Goal: Task Accomplishment & Management: Use online tool/utility

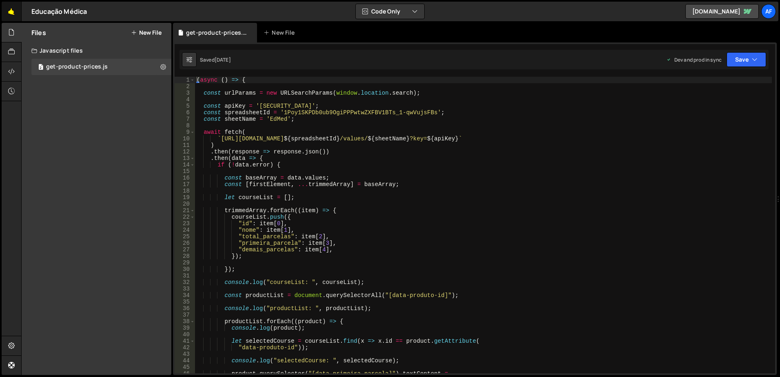
click at [16, 16] on link "🤙" at bounding box center [12, 12] width 20 height 20
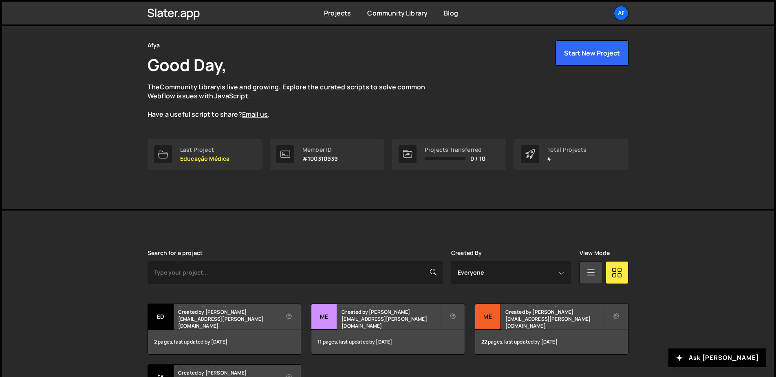
scroll to position [104, 0]
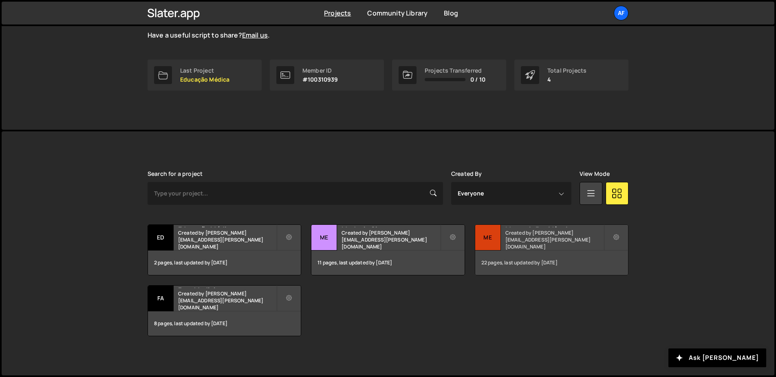
click at [530, 227] on h2 "Mentoria Residência" at bounding box center [555, 226] width 98 height 2
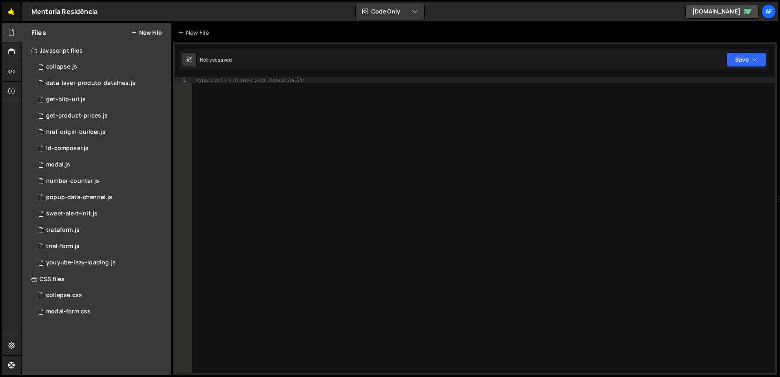
click at [13, 13] on link "🤙" at bounding box center [12, 12] width 20 height 20
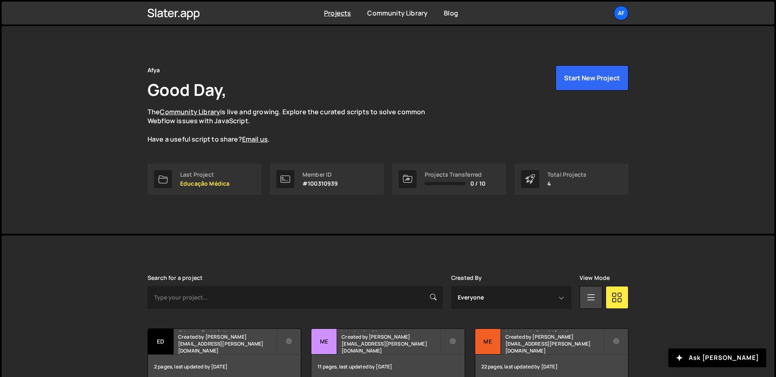
scroll to position [104, 0]
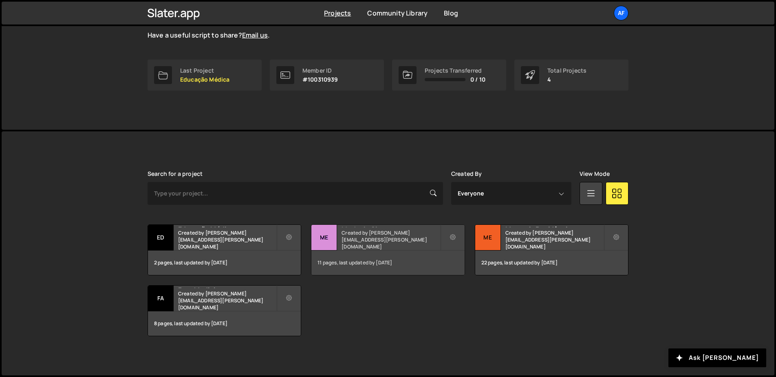
click at [407, 227] on h2 "Medcel - Site" at bounding box center [391, 226] width 98 height 2
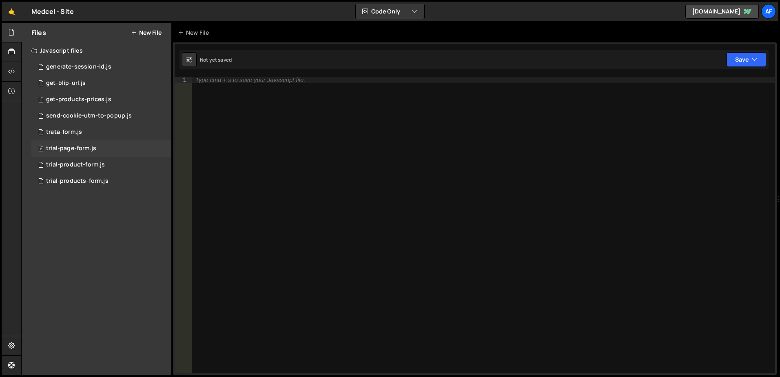
click at [80, 148] on div "trial-page-form.js" at bounding box center [71, 148] width 50 height 7
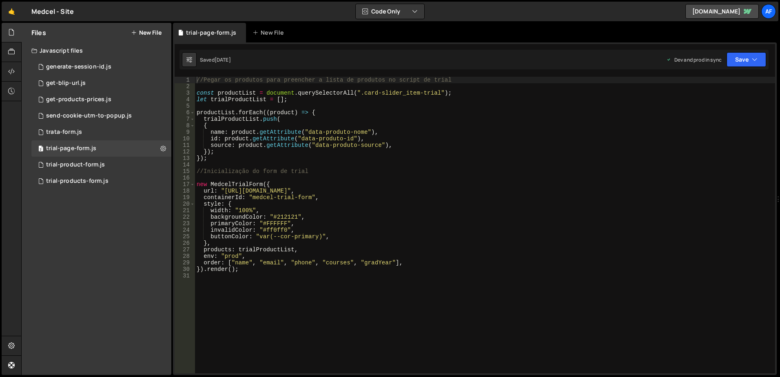
click at [247, 185] on div "//Pegar os produtos para preencher a lista de produtos no script de trial const…" at bounding box center [485, 231] width 580 height 309
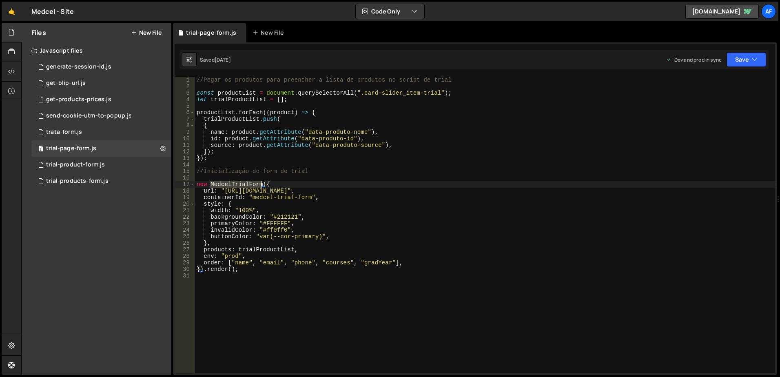
click at [247, 185] on div "//Pegar os produtos para preencher a lista de produtos no script de trial const…" at bounding box center [485, 231] width 580 height 309
click at [320, 258] on div "//Pegar os produtos para preencher a lista de produtos no script de trial const…" at bounding box center [485, 231] width 580 height 309
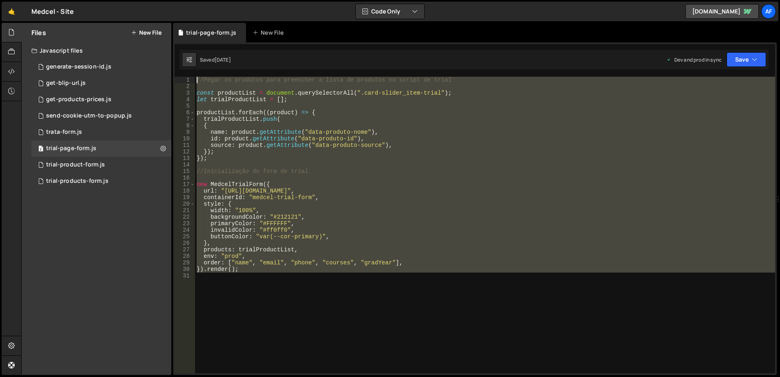
drag, startPoint x: 258, startPoint y: 301, endPoint x: 189, endPoint y: 73, distance: 238.6
click at [189, 73] on div "1 Type cmd + s to save your Javascript file. הההההההההההההההההההההההההההההההההה…" at bounding box center [474, 208] width 603 height 332
drag, startPoint x: 373, startPoint y: 189, endPoint x: 355, endPoint y: 188, distance: 18.8
click at [373, 188] on div "//Pegar os produtos para preencher a lista de produtos no script de trial const…" at bounding box center [485, 225] width 580 height 296
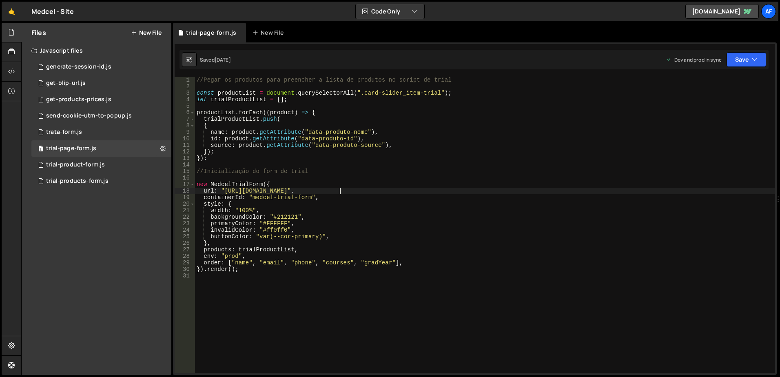
click at [220, 161] on div "//Pegar os produtos para preencher a lista de produtos no script de trial const…" at bounding box center [485, 231] width 580 height 309
type textarea "});"
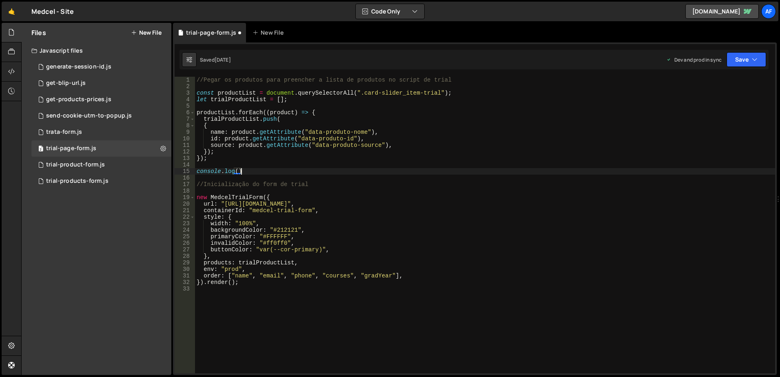
type textarea "console.log();"
type textarea "});"
paste textarea "productList"
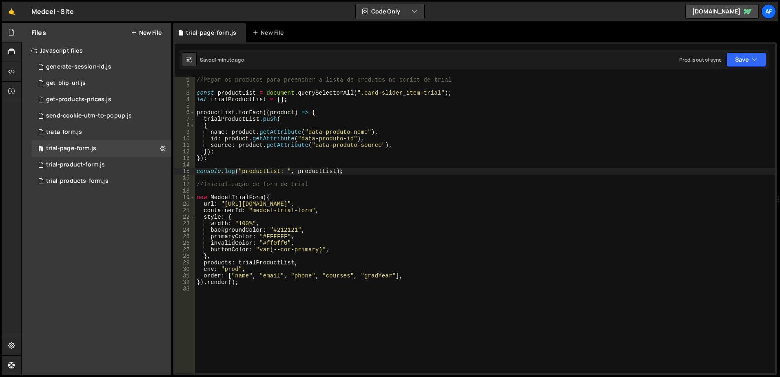
click at [330, 221] on div "//Pegar os produtos para preencher a lista de produtos no script de trial const…" at bounding box center [485, 231] width 580 height 309
click at [239, 121] on div "//Pegar os produtos para preencher a lista de produtos no script de trial const…" at bounding box center [485, 231] width 580 height 309
click at [265, 169] on div "//Pegar os produtos para preencher a lista de produtos no script de trial const…" at bounding box center [485, 231] width 580 height 309
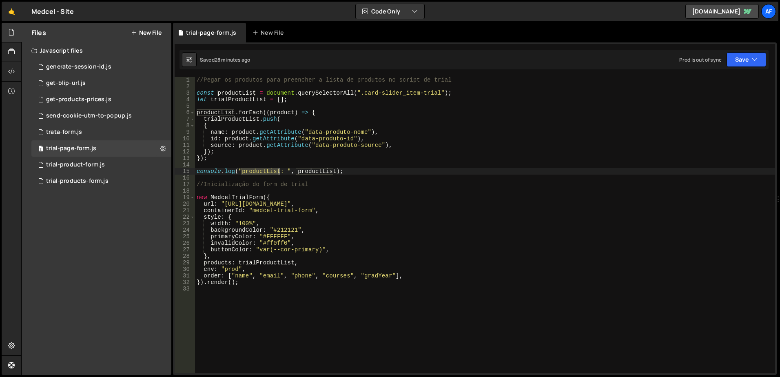
click at [265, 168] on div "//Pegar os produtos para preencher a lista de produtos no script de trial const…" at bounding box center [485, 231] width 580 height 309
paste textarea "trialP"
click at [329, 169] on div "//Pegar os produtos para preencher a lista de produtos no script de trial const…" at bounding box center [485, 231] width 580 height 309
paste textarea "trialP"
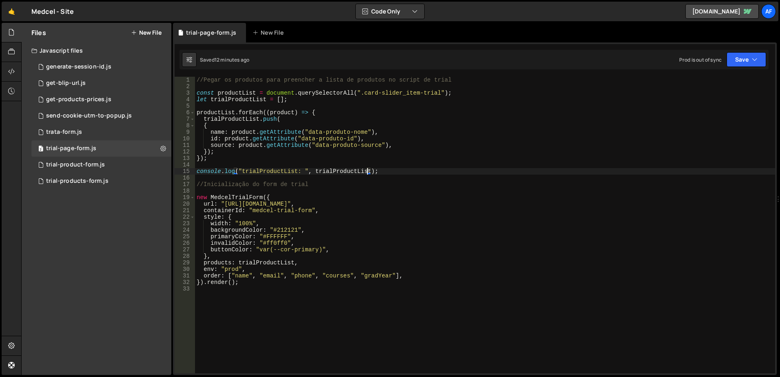
click at [367, 92] on div "//Pegar os produtos para preencher a lista de produtos no script de trial const…" at bounding box center [485, 231] width 580 height 309
type textarea "const productList = document.querySelectorAll(".card-slider_item-trial");"
drag, startPoint x: 367, startPoint y: 92, endPoint x: 423, endPoint y: 95, distance: 55.5
click at [423, 95] on div "//Pegar os produtos para preencher a lista de produtos no script de trial const…" at bounding box center [485, 231] width 580 height 309
click at [369, 93] on div "//Pegar os produtos para preencher a lista de produtos no script de trial const…" at bounding box center [485, 225] width 580 height 296
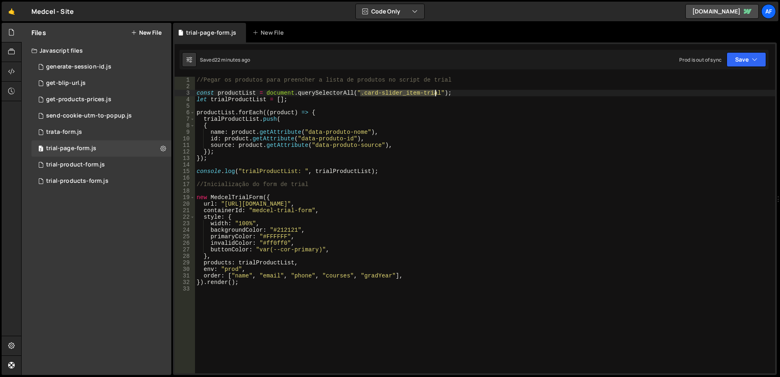
drag, startPoint x: 369, startPoint y: 93, endPoint x: 421, endPoint y: 91, distance: 51.8
click at [421, 91] on div "//Pegar os produtos para preencher a lista de produtos no script de trial const…" at bounding box center [485, 231] width 580 height 309
click at [95, 100] on div "get-products-prices.js" at bounding box center [78, 99] width 65 height 7
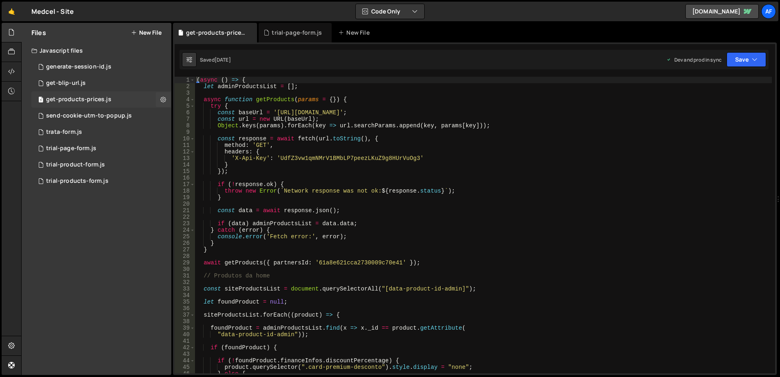
scroll to position [5179, 0]
click at [428, 178] on div "( async ( ) => { let adminProductsList = [ ] ; async function getProducts ( par…" at bounding box center [483, 231] width 576 height 309
type textarea "})();"
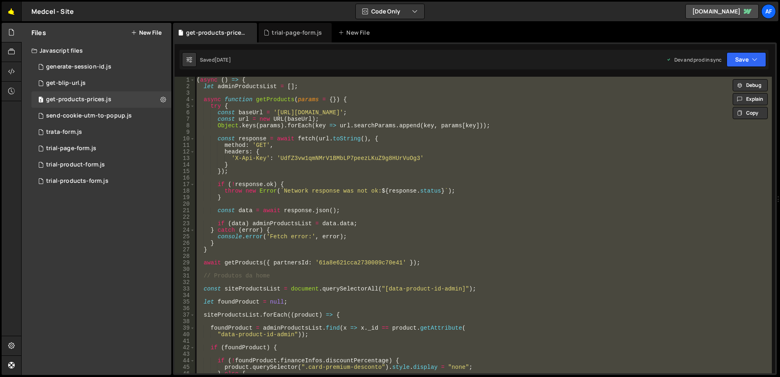
click at [12, 12] on link "🤙" at bounding box center [12, 12] width 20 height 20
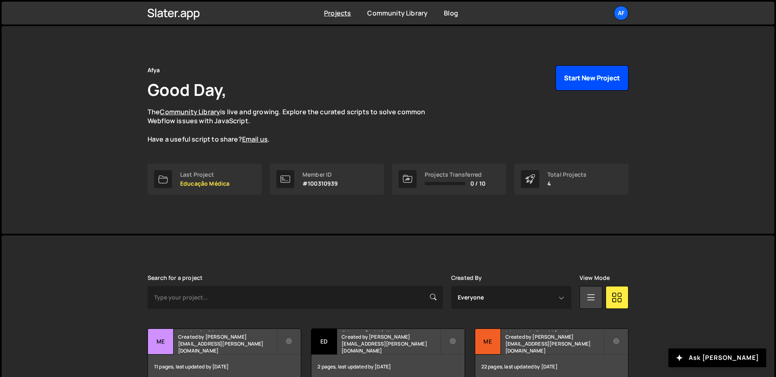
click at [599, 71] on button "Start New Project" at bounding box center [592, 77] width 73 height 25
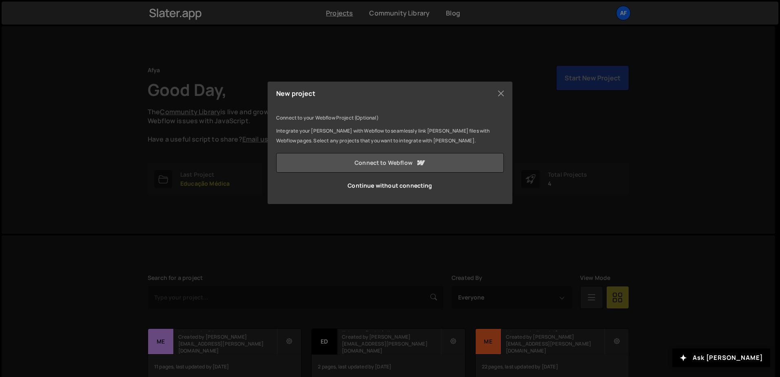
click at [381, 168] on link "Connect to Webflow" at bounding box center [389, 163] width 227 height 20
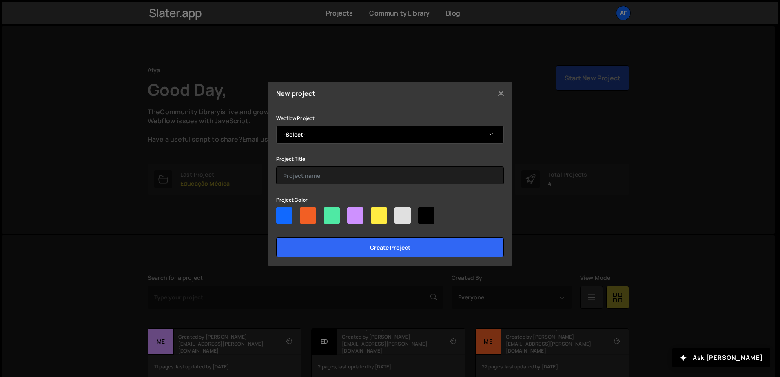
click at [382, 133] on select "-Select- Afya Papers" at bounding box center [389, 135] width 227 height 18
select select "66d0e7a96b98d86958f637ca"
click at [276, 126] on select "-Select- Afya Papers" at bounding box center [389, 135] width 227 height 18
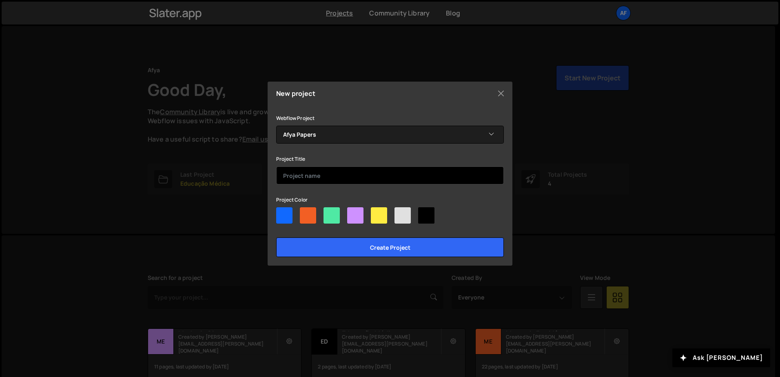
click at [307, 177] on input "text" at bounding box center [389, 175] width 227 height 18
type input "A"
type input "Papers"
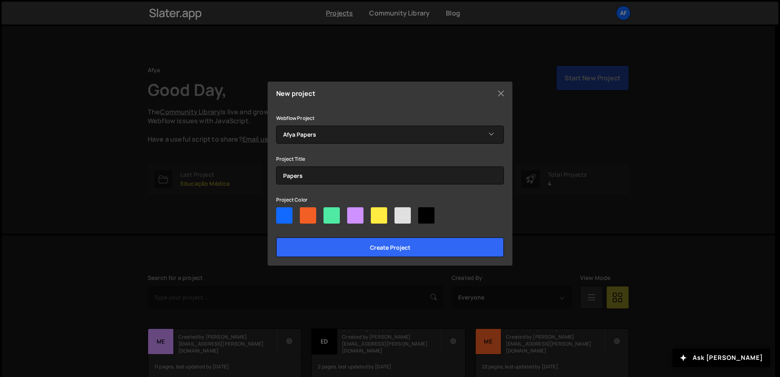
click at [286, 217] on div at bounding box center [284, 215] width 16 height 16
click at [281, 212] on input"] "radio" at bounding box center [278, 209] width 5 height 5
radio input"] "true"
click at [334, 218] on div at bounding box center [331, 215] width 16 height 16
click at [329, 212] on input"] "radio" at bounding box center [325, 209] width 5 height 5
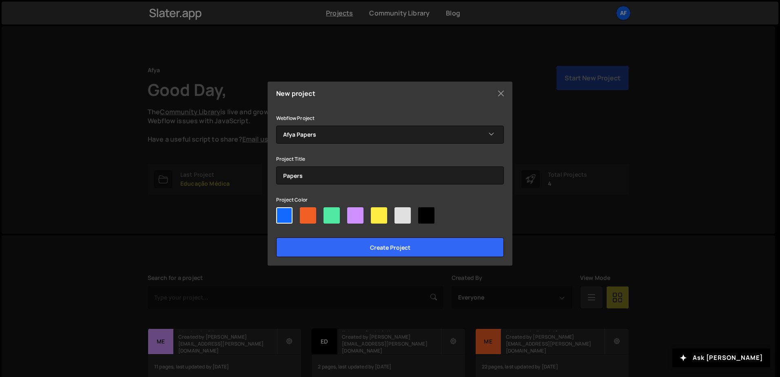
radio input"] "true"
click at [284, 212] on div at bounding box center [284, 215] width 16 height 16
click at [281, 212] on input"] "radio" at bounding box center [278, 209] width 5 height 5
radio input"] "true"
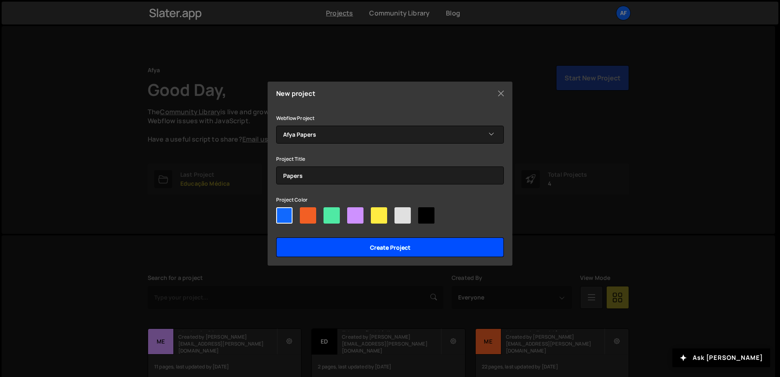
click at [392, 248] on input "Create project" at bounding box center [389, 247] width 227 height 20
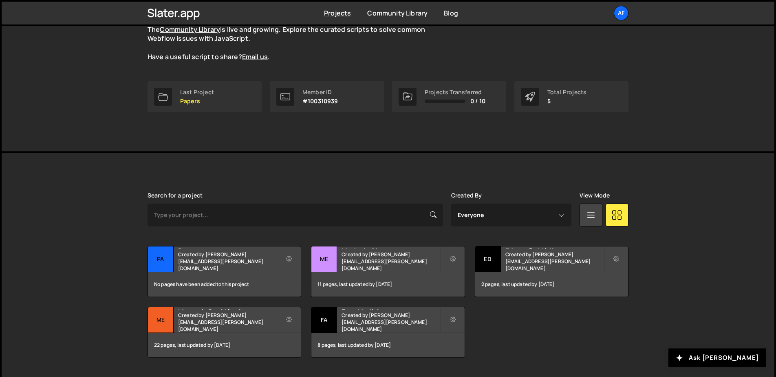
scroll to position [104, 0]
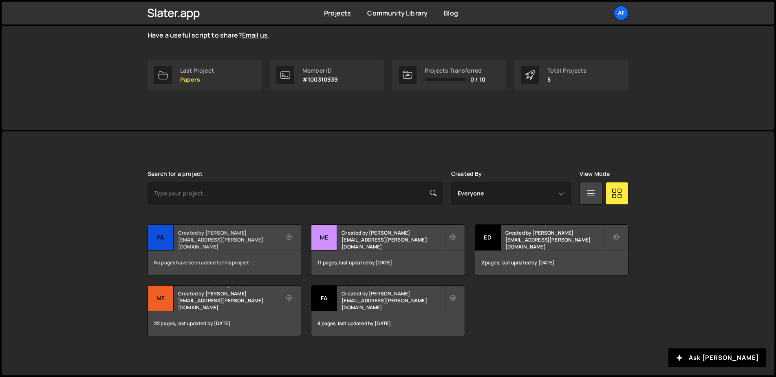
click at [214, 238] on div "Papers Created by [PERSON_NAME][EMAIL_ADDRESS][PERSON_NAME][DOMAIN_NAME]" at bounding box center [224, 237] width 153 height 25
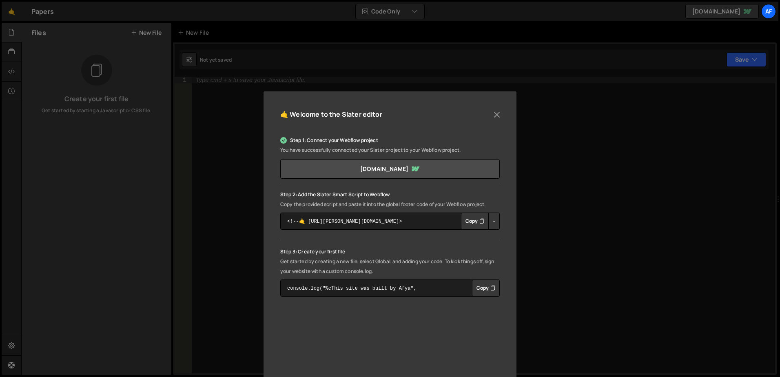
click at [475, 219] on button "Copy" at bounding box center [475, 220] width 28 height 17
click at [497, 115] on button "Close" at bounding box center [496, 114] width 12 height 12
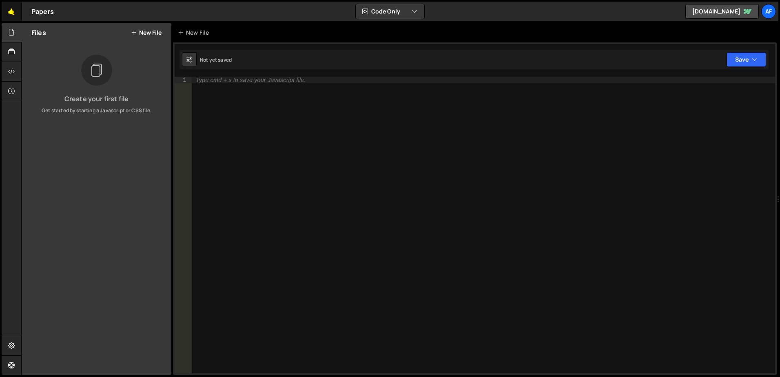
click at [9, 13] on link "🤙" at bounding box center [12, 12] width 20 height 20
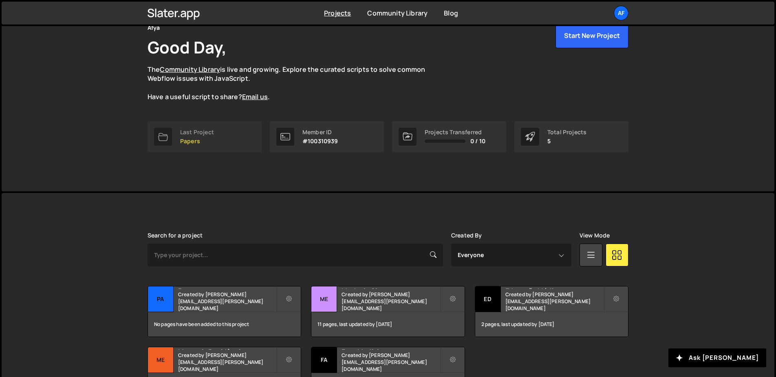
scroll to position [104, 0]
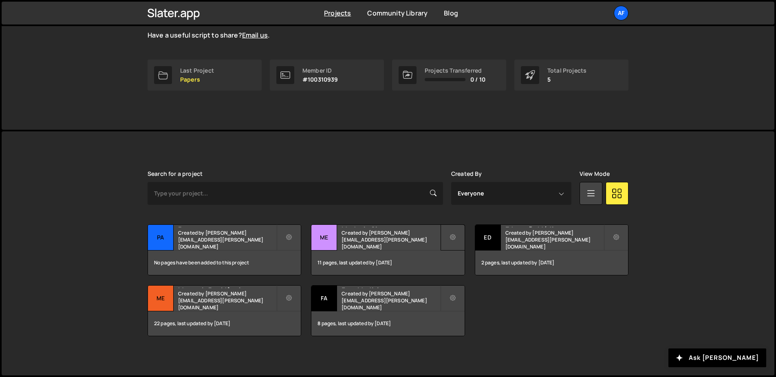
click at [448, 236] on button at bounding box center [453, 237] width 24 height 26
click at [97, 284] on div "[PERSON_NAME] is designed for desktop use. Please use a larger screen to access…" at bounding box center [388, 253] width 773 height 244
click at [256, 300] on small "Created by [PERSON_NAME][EMAIL_ADDRESS][PERSON_NAME][DOMAIN_NAME]" at bounding box center [227, 300] width 98 height 21
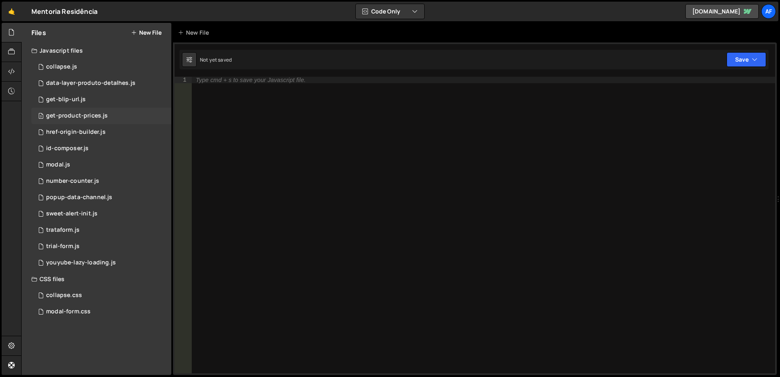
click at [86, 119] on div "get-product-prices.js" at bounding box center [77, 115] width 62 height 7
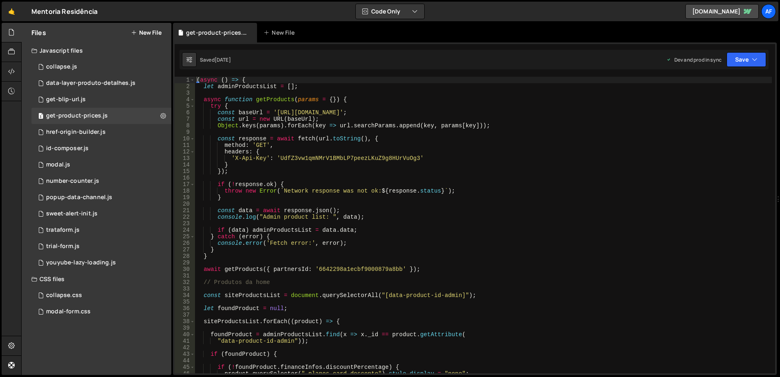
click at [422, 155] on div "( async ( ) => { let adminProductsList = [ ] ; async function getProducts ( par…" at bounding box center [483, 231] width 576 height 309
type textarea "})();"
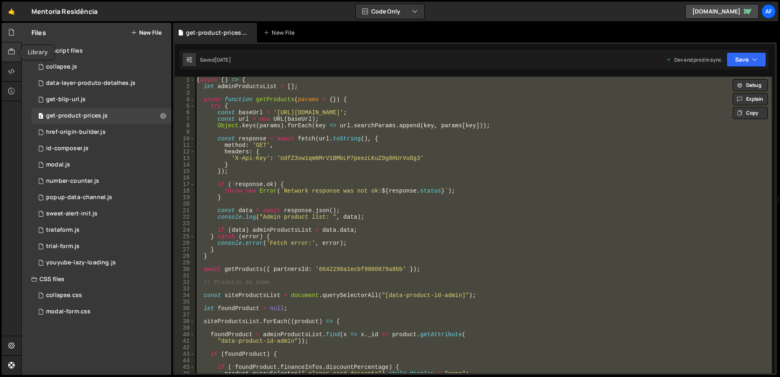
click at [15, 49] on icon at bounding box center [11, 51] width 7 height 9
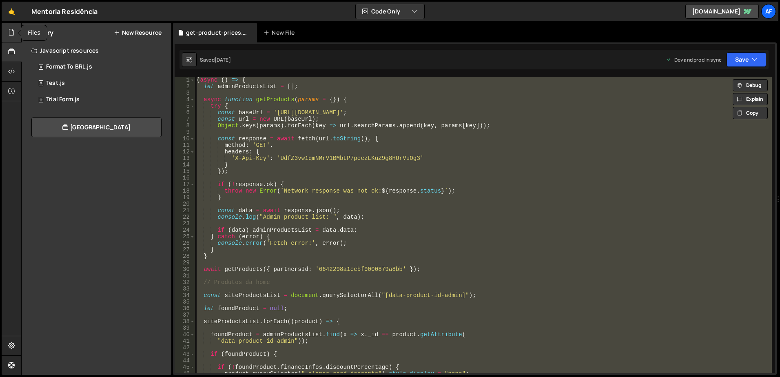
click at [12, 38] on div at bounding box center [12, 33] width 20 height 20
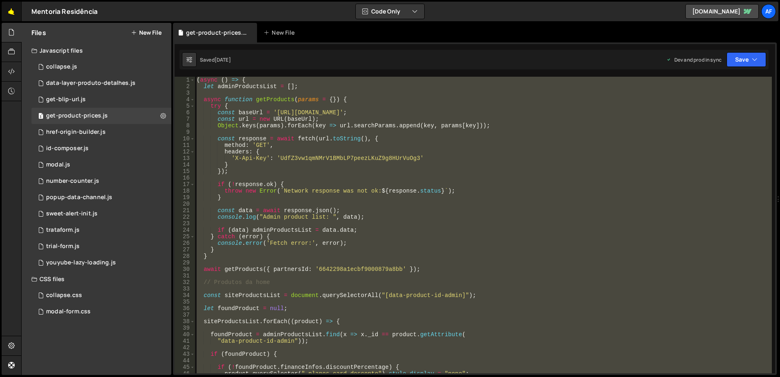
click at [11, 12] on link "🤙" at bounding box center [12, 12] width 20 height 20
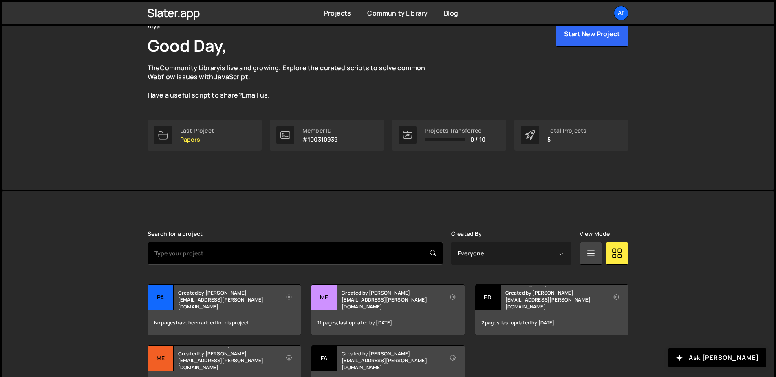
scroll to position [104, 0]
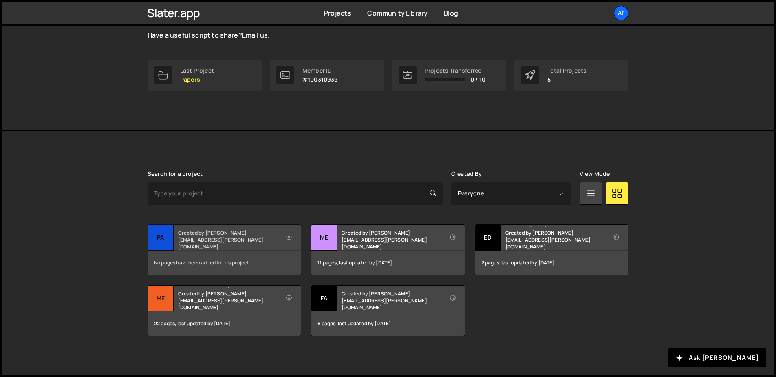
click at [236, 227] on h2 "Papers" at bounding box center [227, 226] width 98 height 2
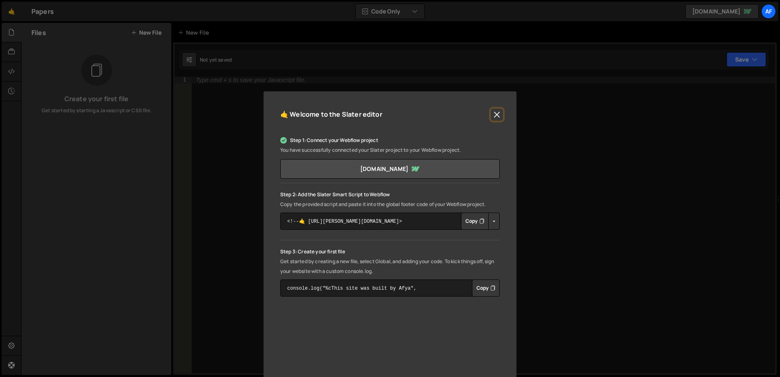
click at [495, 116] on button "Close" at bounding box center [496, 114] width 12 height 12
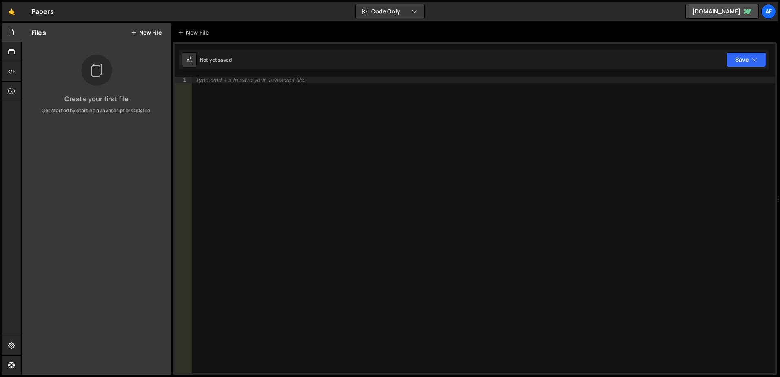
click at [150, 33] on button "New File" at bounding box center [146, 32] width 31 height 7
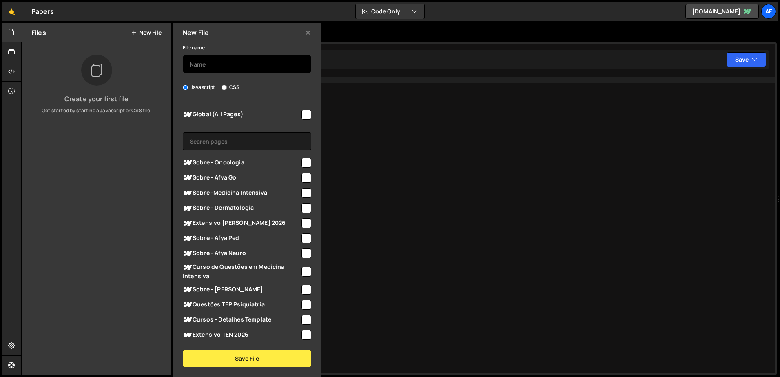
click at [203, 58] on input "text" at bounding box center [247, 64] width 128 height 18
type input "get-product-prices"
click at [232, 139] on input "text" at bounding box center [247, 141] width 128 height 18
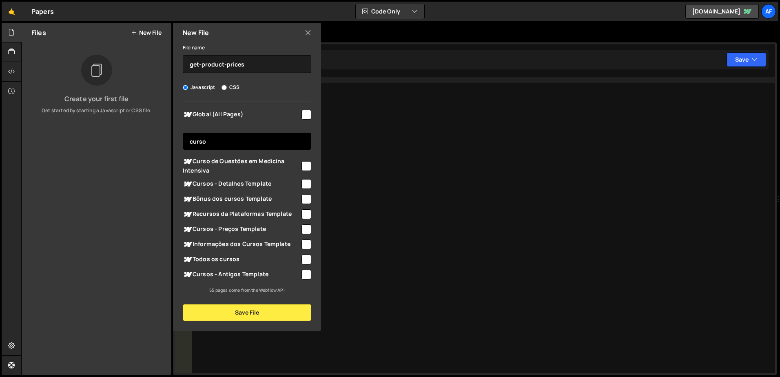
type input "curso"
click at [305, 184] on input "checkbox" at bounding box center [306, 184] width 10 height 10
checkbox input "true"
click at [307, 228] on input "checkbox" at bounding box center [306, 229] width 10 height 10
checkbox input "true"
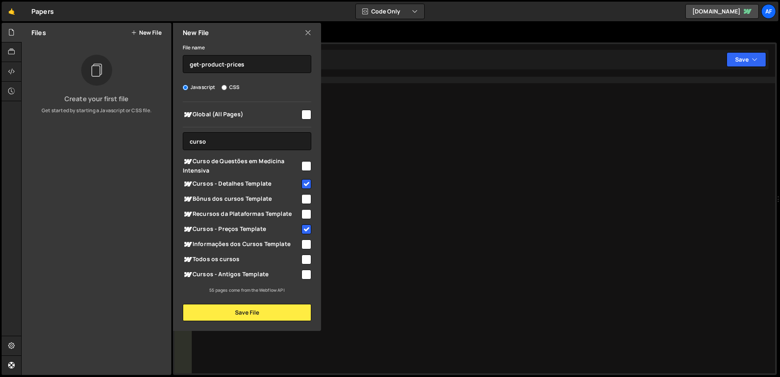
click at [305, 278] on input "checkbox" at bounding box center [306, 274] width 10 height 10
checkbox input "true"
click at [254, 314] on button "Save File" at bounding box center [247, 312] width 128 height 17
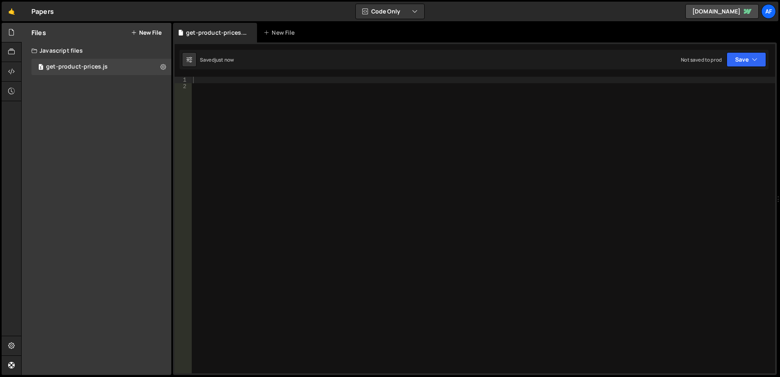
click at [304, 133] on div at bounding box center [482, 231] width 583 height 309
click at [327, 105] on div at bounding box center [482, 231] width 583 height 309
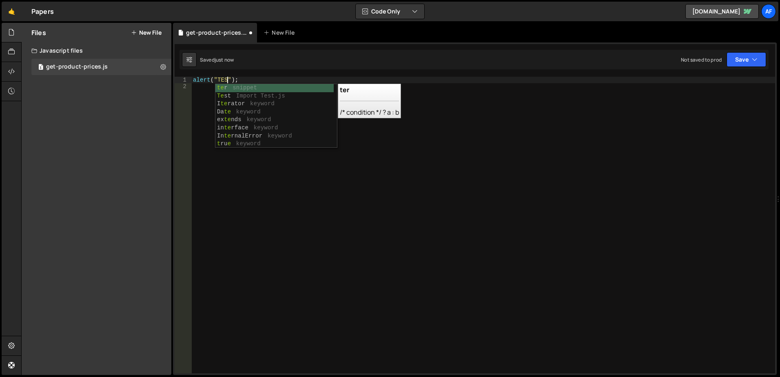
scroll to position [0, 3]
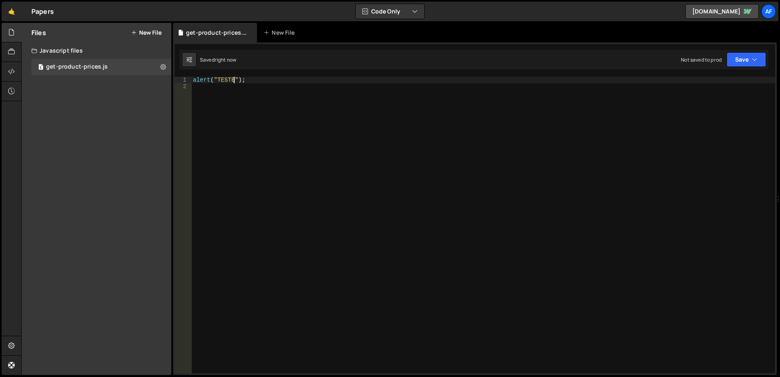
type textarea "alert("TESTE");"
click at [269, 80] on div "alert ( "TESTE" ) ;" at bounding box center [482, 231] width 583 height 309
click at [14, 14] on link "🤙" at bounding box center [12, 12] width 20 height 20
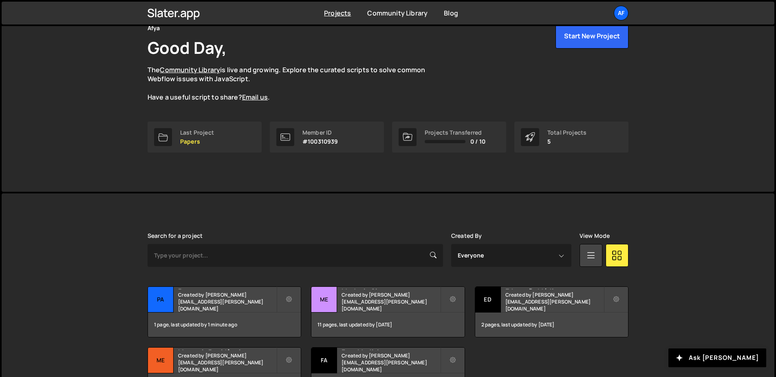
scroll to position [104, 0]
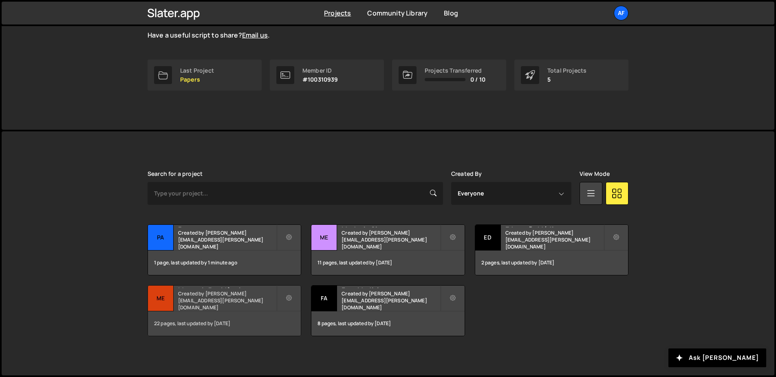
click at [233, 299] on div "Mentoria Residência Created by [PERSON_NAME][EMAIL_ADDRESS][PERSON_NAME][DOMAIN…" at bounding box center [224, 297] width 153 height 25
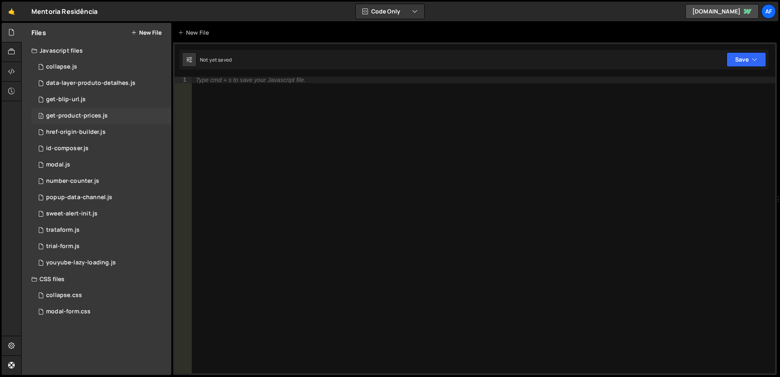
click at [72, 112] on div "get-product-prices.js" at bounding box center [77, 115] width 62 height 7
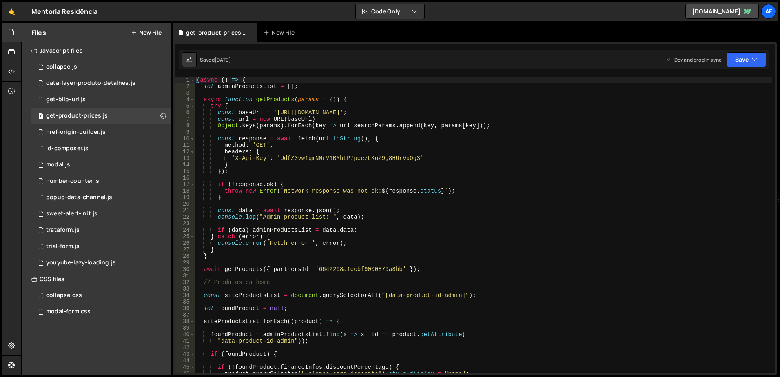
click at [404, 130] on div "( async ( ) => { let adminProductsList = [ ] ; async function getProducts ( par…" at bounding box center [483, 231] width 576 height 309
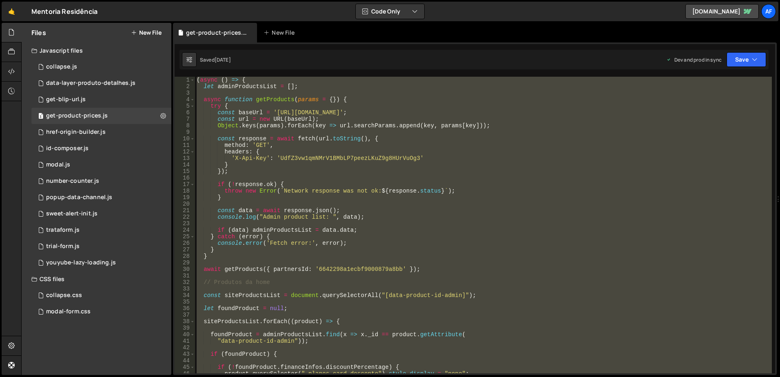
type textarea "})();"
click at [9, 46] on div at bounding box center [12, 52] width 20 height 20
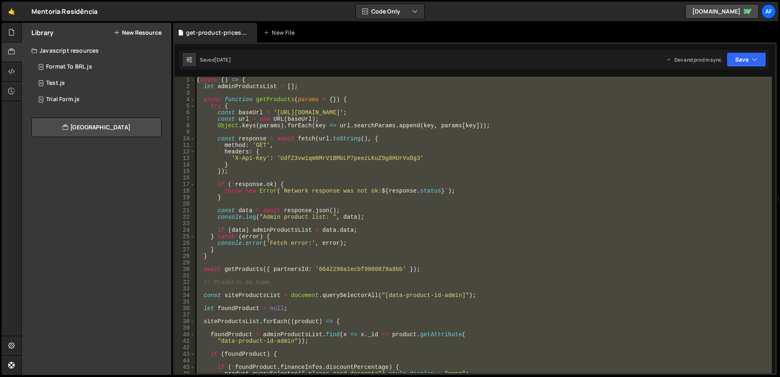
click at [154, 29] on button "New Resource" at bounding box center [138, 32] width 48 height 7
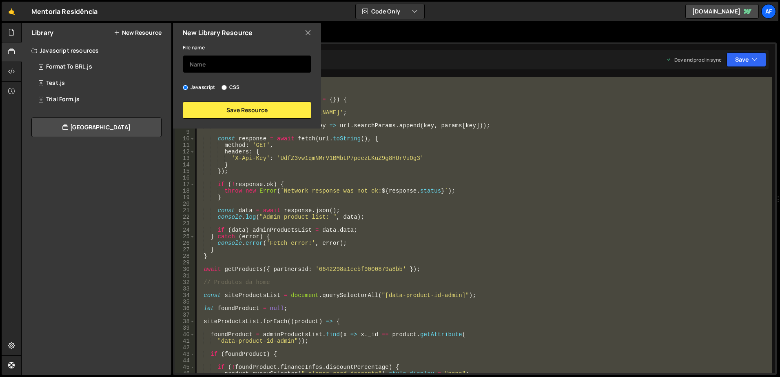
click at [247, 66] on input "text" at bounding box center [247, 64] width 128 height 18
type input "g"
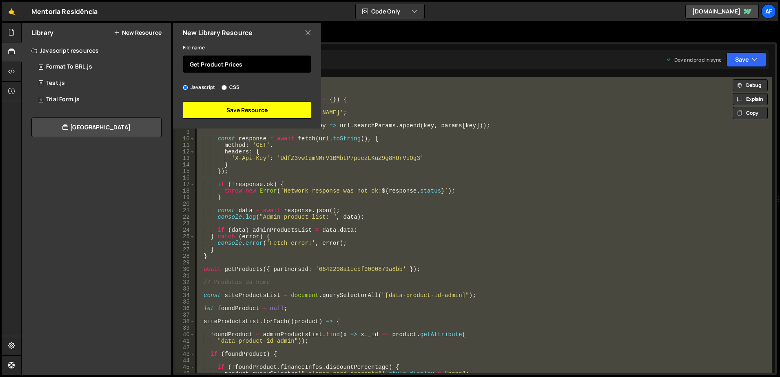
type input "Get Product Prices"
click at [246, 106] on button "Save Resource" at bounding box center [247, 110] width 128 height 17
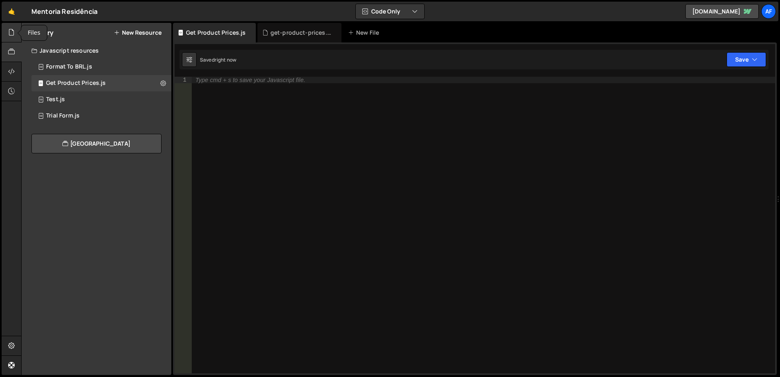
click at [12, 34] on icon at bounding box center [11, 32] width 7 height 9
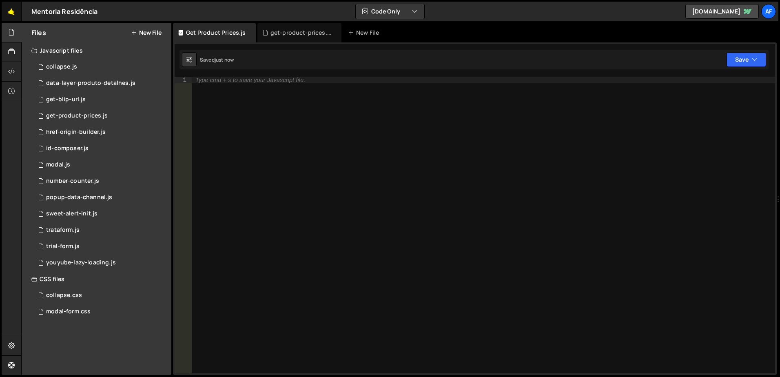
click at [18, 10] on link "🤙" at bounding box center [12, 12] width 20 height 20
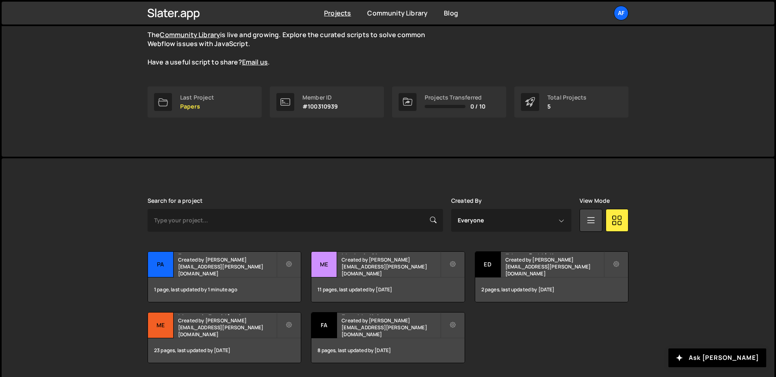
scroll to position [104, 0]
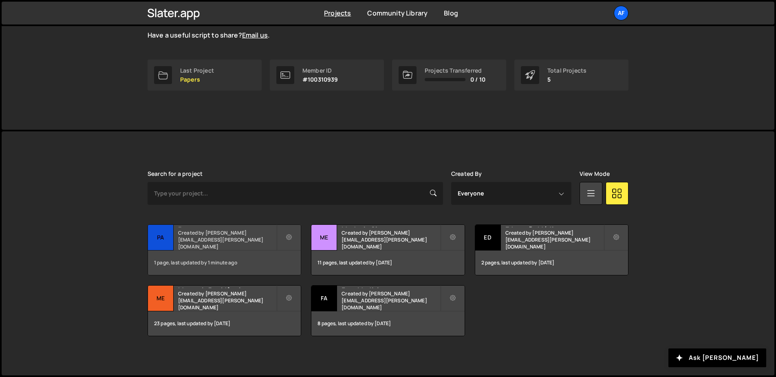
click at [234, 240] on small "Created by [PERSON_NAME][EMAIL_ADDRESS][PERSON_NAME][DOMAIN_NAME]" at bounding box center [227, 239] width 98 height 21
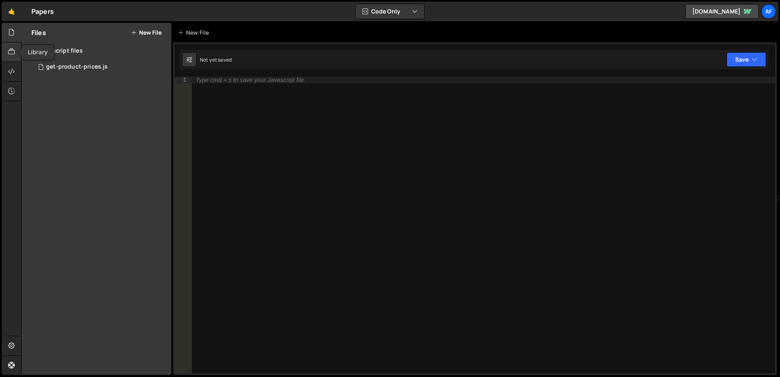
click at [12, 53] on icon at bounding box center [11, 51] width 7 height 9
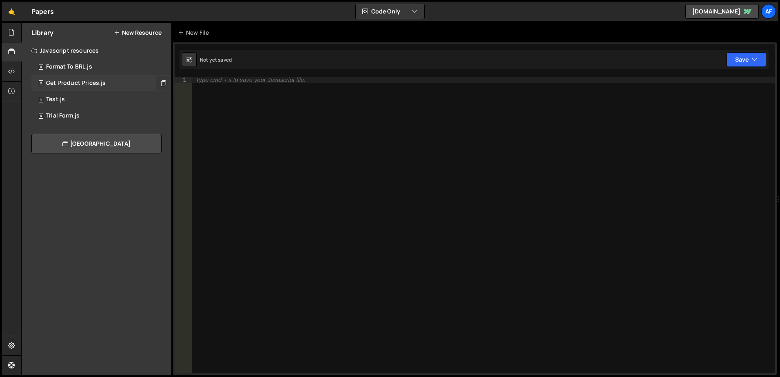
click at [165, 81] on icon at bounding box center [163, 83] width 6 height 8
click at [8, 28] on icon at bounding box center [11, 32] width 7 height 9
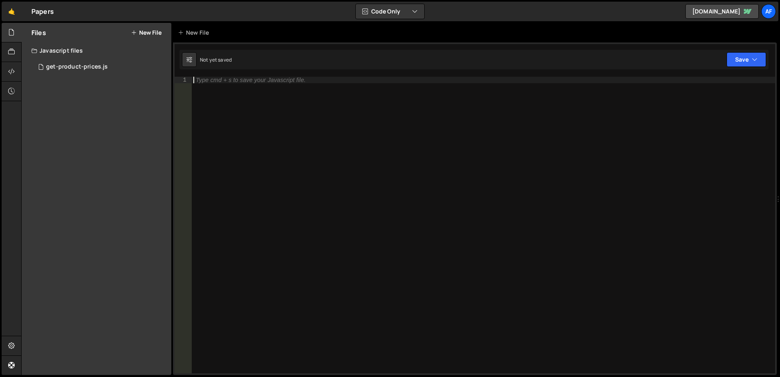
click at [315, 130] on div "Type cmd + s to save your Javascript file." at bounding box center [483, 231] width 583 height 309
click at [247, 91] on div "Type cmd + s to save your Javascript file." at bounding box center [483, 231] width 583 height 309
click at [11, 53] on icon at bounding box center [11, 51] width 7 height 9
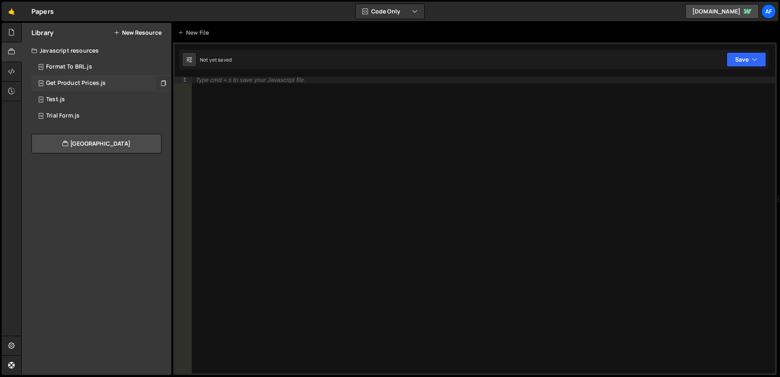
click at [73, 90] on div "Get Product Prices.js 0" at bounding box center [101, 83] width 140 height 16
click at [12, 16] on link "🤙" at bounding box center [12, 12] width 20 height 20
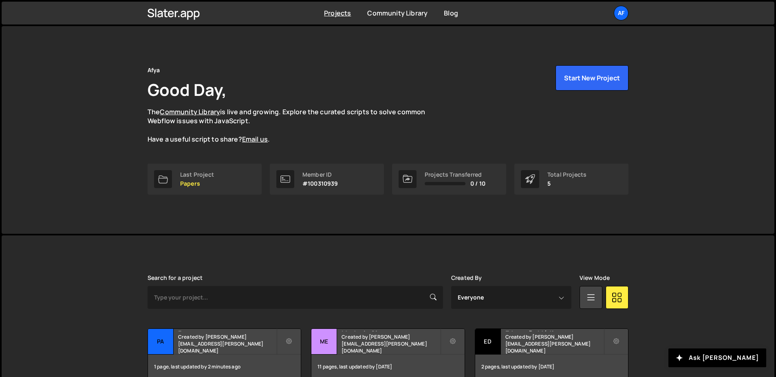
scroll to position [104, 0]
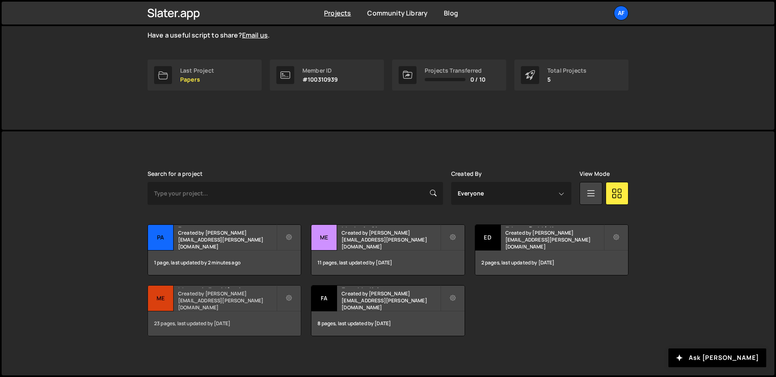
click at [196, 288] on h2 "Mentoria Residência" at bounding box center [227, 286] width 98 height 2
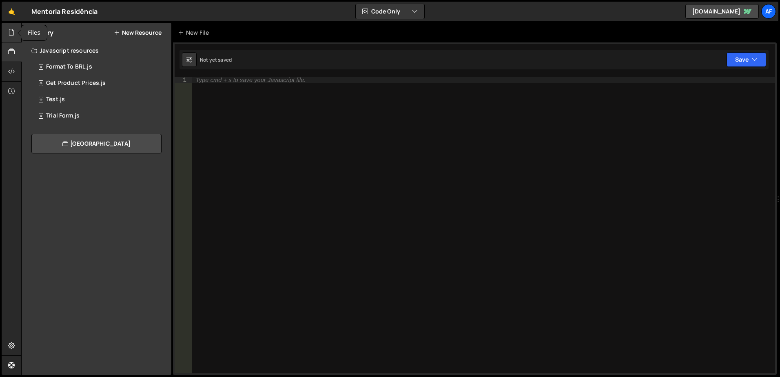
click at [13, 32] on icon at bounding box center [11, 32] width 7 height 9
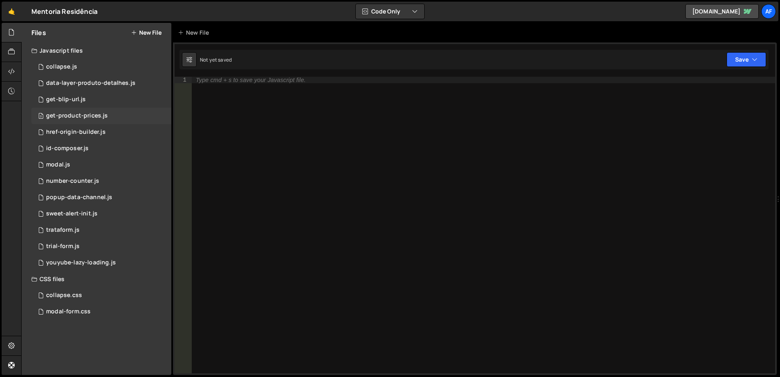
click at [78, 115] on div "get-product-prices.js" at bounding box center [77, 115] width 62 height 7
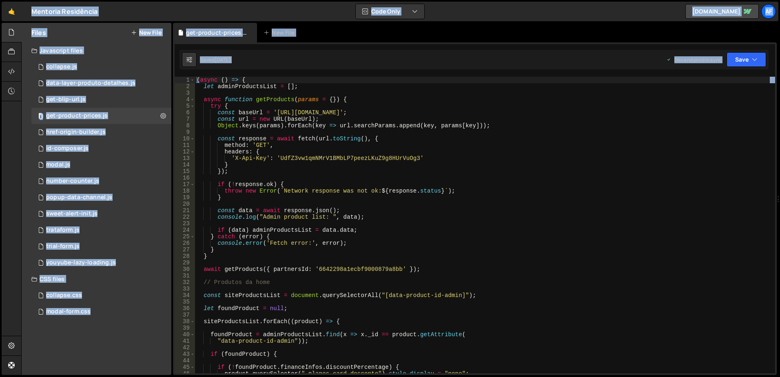
type textarea "method: 'GET',"
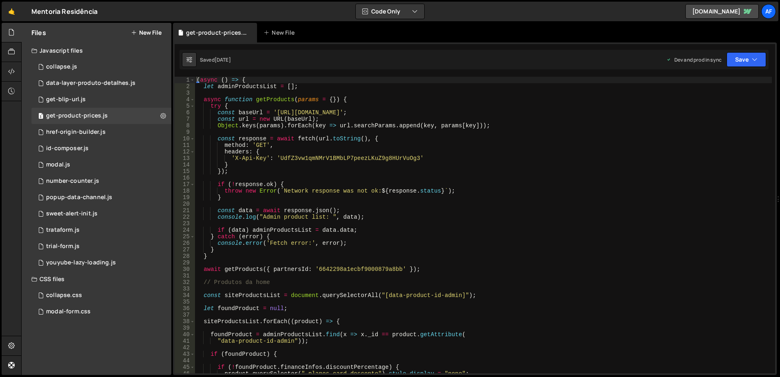
click at [295, 144] on div "( async ( ) => { let adminProductsList = [ ] ; async function getProducts ( par…" at bounding box center [483, 231] width 576 height 309
click at [307, 132] on div "( async ( ) => { let adminProductsList = [ ] ; async function getProducts ( par…" at bounding box center [483, 231] width 576 height 309
type textarea "})();"
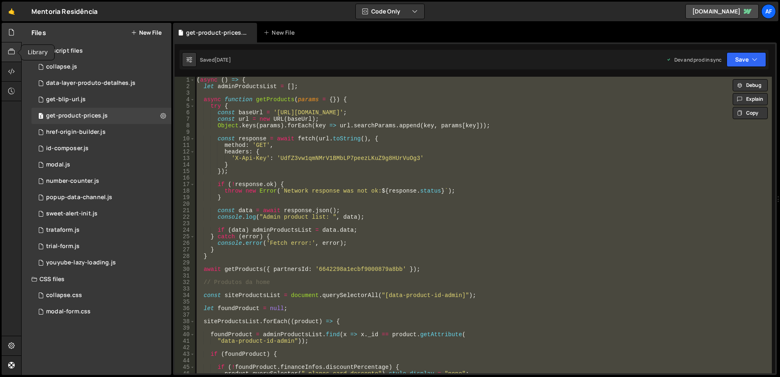
click at [10, 55] on icon at bounding box center [11, 51] width 7 height 9
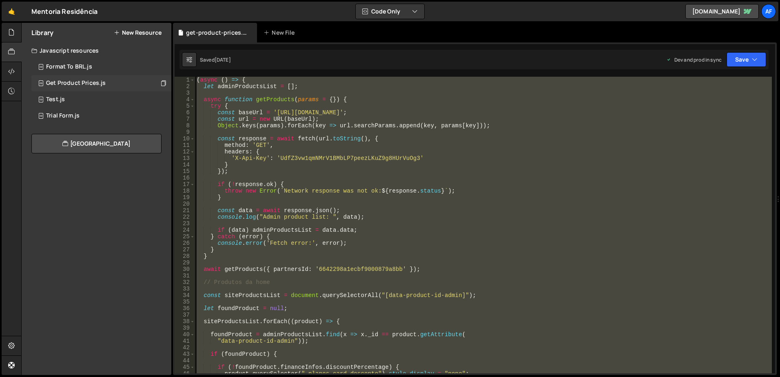
click at [84, 79] on div "Get Product Prices.js 0" at bounding box center [101, 83] width 140 height 16
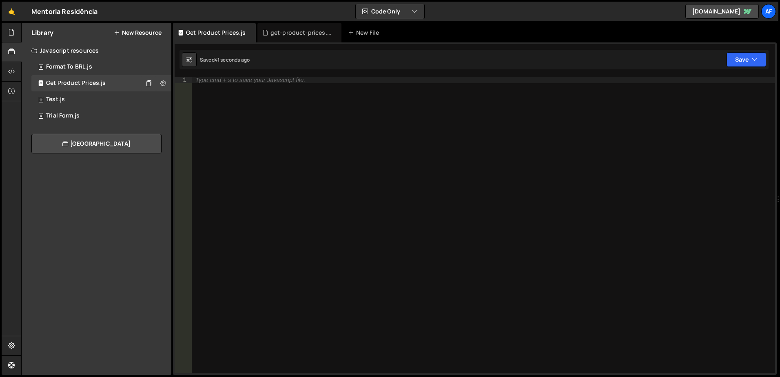
click at [324, 124] on div "Type cmd + s to save your Javascript file." at bounding box center [482, 231] width 583 height 309
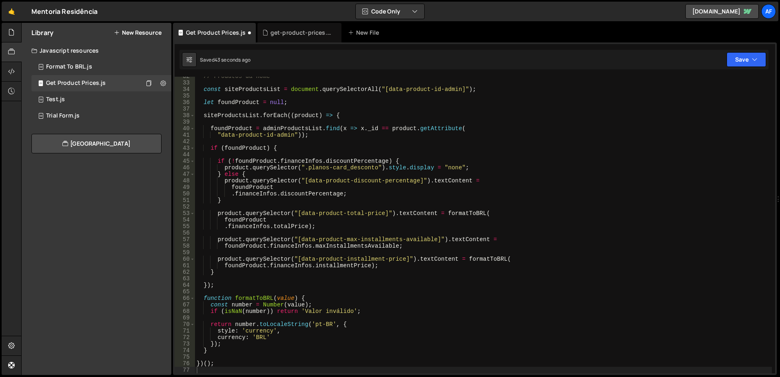
scroll to position [206, 0]
click at [428, 146] on div "// Produtos da home const siteProductsList = document . querySelectorAll ( "[da…" at bounding box center [483, 227] width 576 height 309
type textarea "if (foundProduct) {"
click at [248, 33] on icon at bounding box center [249, 33] width 6 height 8
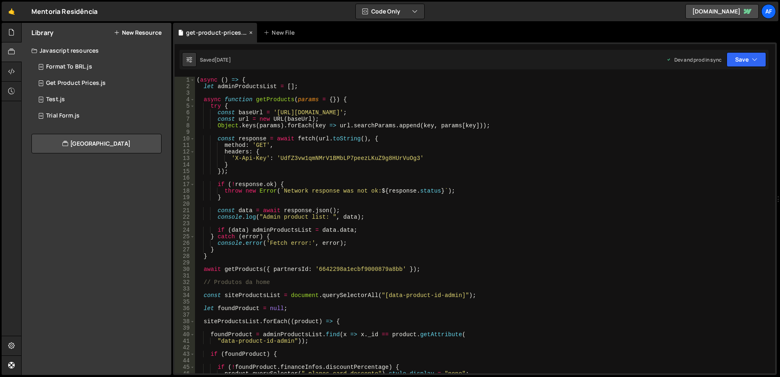
click at [250, 33] on icon at bounding box center [251, 33] width 6 height 8
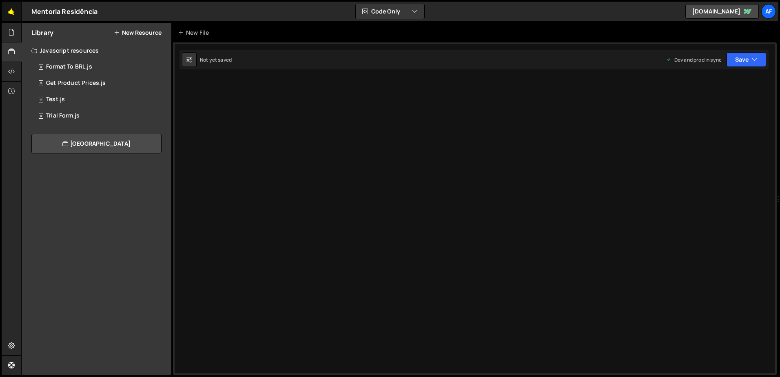
click at [6, 6] on link "🤙" at bounding box center [12, 12] width 20 height 20
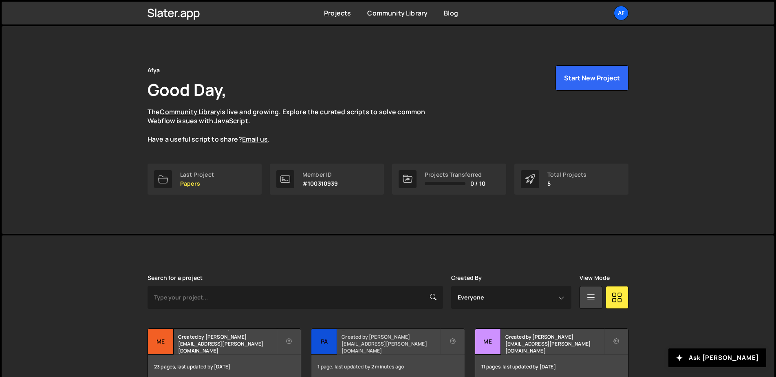
click at [368, 331] on h2 "Papers" at bounding box center [391, 330] width 98 height 2
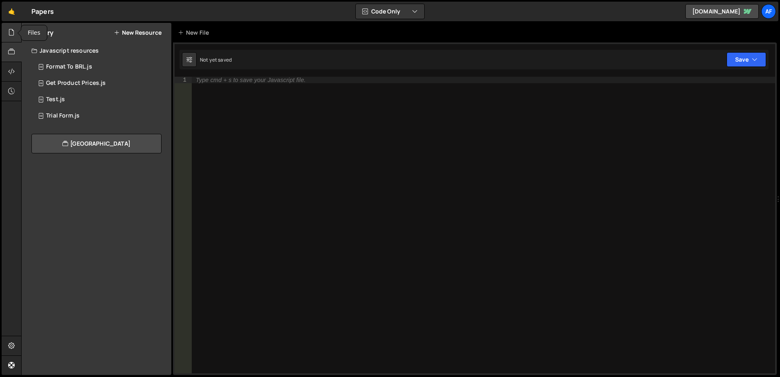
click at [13, 33] on icon at bounding box center [11, 32] width 7 height 9
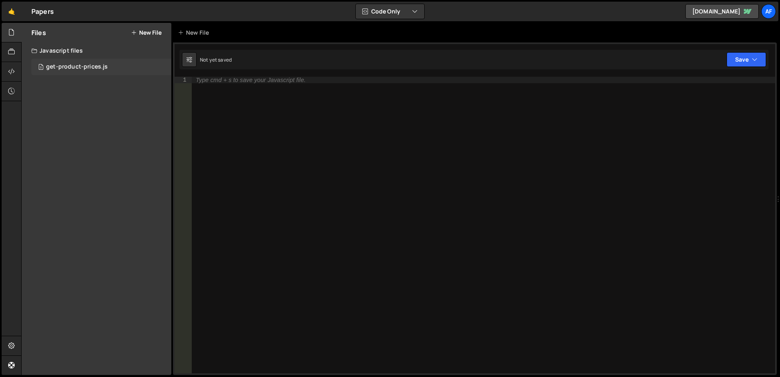
click at [83, 69] on div "get-product-prices.js" at bounding box center [77, 66] width 62 height 7
click at [286, 99] on div at bounding box center [482, 231] width 583 height 309
